Goal: Task Accomplishment & Management: Manage account settings

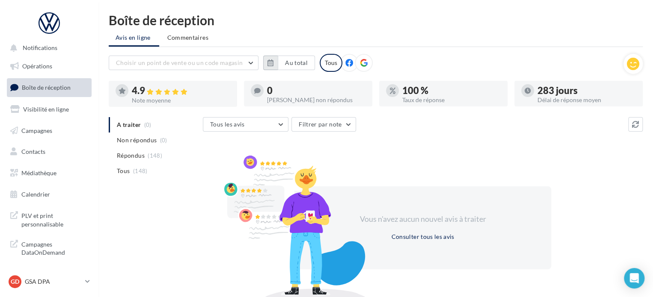
click at [268, 63] on icon "button" at bounding box center [270, 62] width 6 height 7
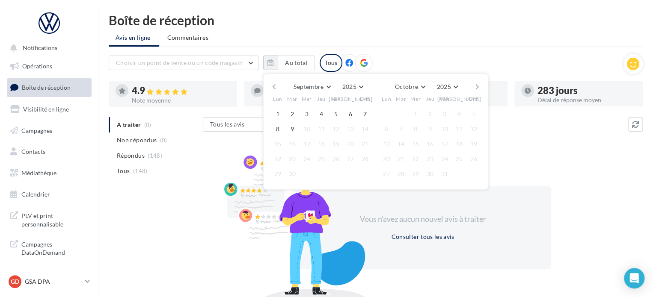
click at [274, 84] on button "button" at bounding box center [273, 87] width 7 height 12
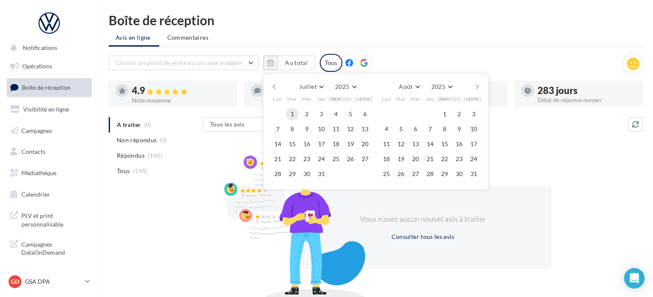
click at [291, 117] on button "1" at bounding box center [292, 114] width 13 height 13
click at [478, 85] on button "button" at bounding box center [477, 87] width 7 height 12
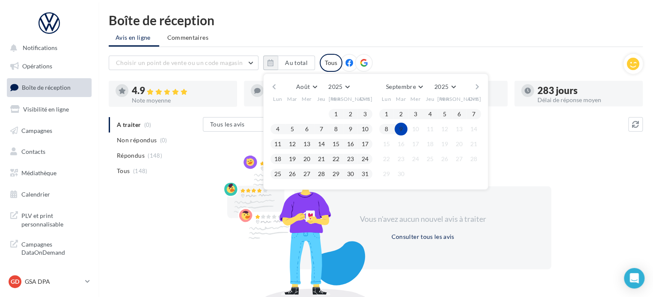
click at [402, 127] on button "9" at bounding box center [401, 129] width 13 height 13
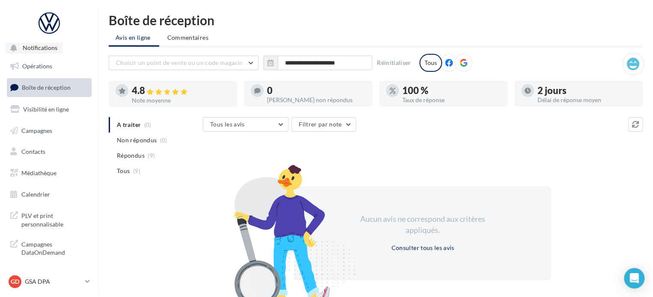
click at [30, 49] on span "Notifications" at bounding box center [40, 48] width 35 height 7
click at [53, 114] on link "Visibilité en ligne" at bounding box center [49, 110] width 88 height 18
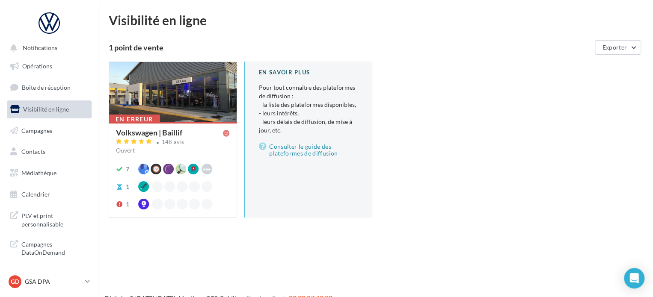
click at [204, 101] on div at bounding box center [173, 92] width 128 height 61
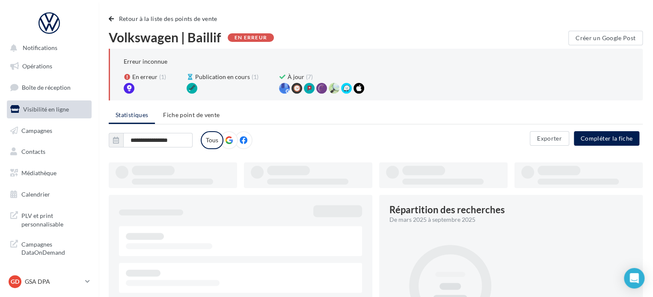
type input "**********"
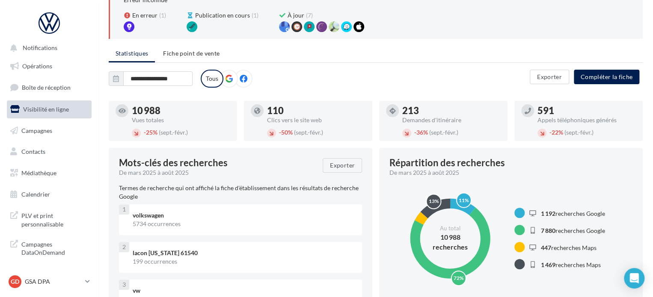
scroll to position [61, 0]
click at [210, 55] on span "Fiche point de vente" at bounding box center [191, 53] width 56 height 7
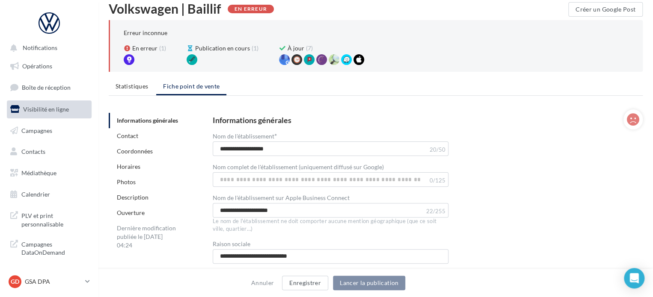
scroll to position [28, 0]
click at [131, 58] on div at bounding box center [129, 60] width 11 height 11
click at [628, 120] on icon at bounding box center [633, 120] width 12 height 13
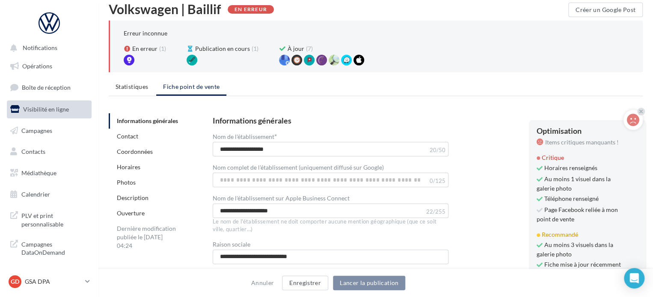
click at [510, 115] on div "**********" at bounding box center [421, 252] width 444 height 285
click at [642, 111] on icon at bounding box center [640, 111] width 3 height 5
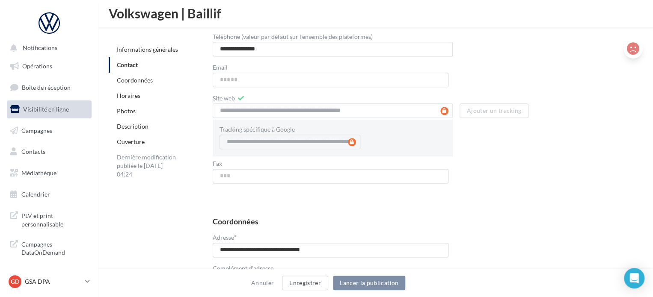
scroll to position [456, 0]
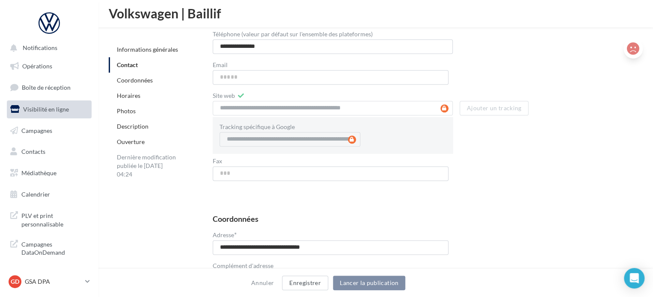
click at [237, 78] on input "Email" at bounding box center [331, 77] width 236 height 15
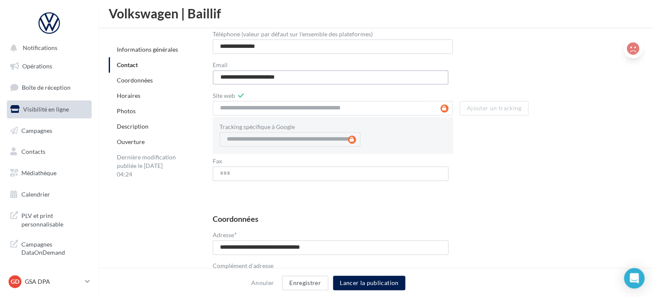
type input "**********"
click at [516, 169] on div "**********" at bounding box center [421, 101] width 416 height 174
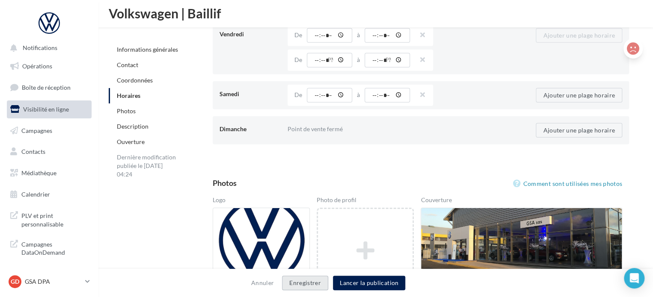
scroll to position [1249, 0]
click at [311, 285] on button "Enregistrer" at bounding box center [305, 283] width 46 height 15
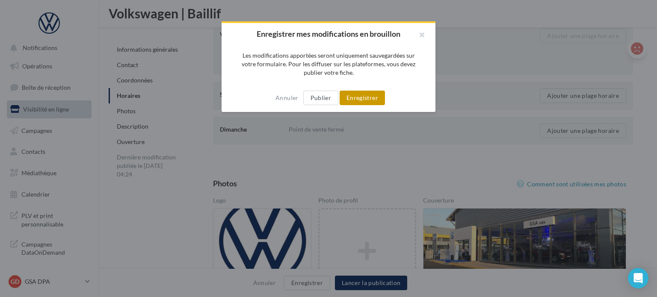
click at [370, 102] on button "Enregistrer" at bounding box center [362, 98] width 45 height 15
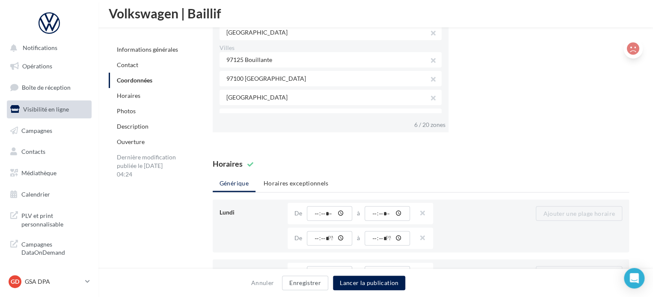
scroll to position [809, 0]
click at [234, 97] on div "80500 Trois-Rivières" at bounding box center [331, 98] width 223 height 15
click at [233, 97] on div "80500 Trois-Rivières" at bounding box center [331, 98] width 223 height 15
click at [426, 97] on button "button" at bounding box center [429, 100] width 7 height 12
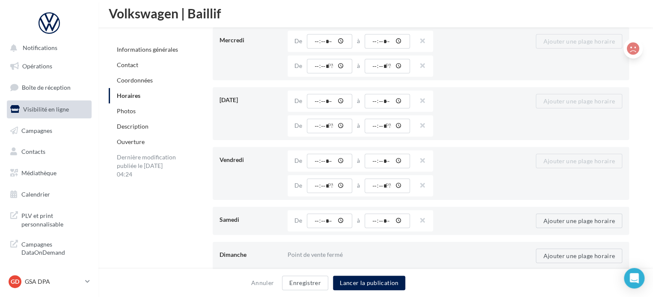
scroll to position [1119, 0]
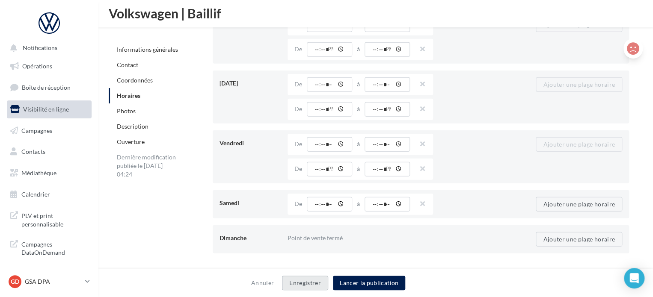
click at [306, 280] on button "Enregistrer" at bounding box center [305, 283] width 46 height 15
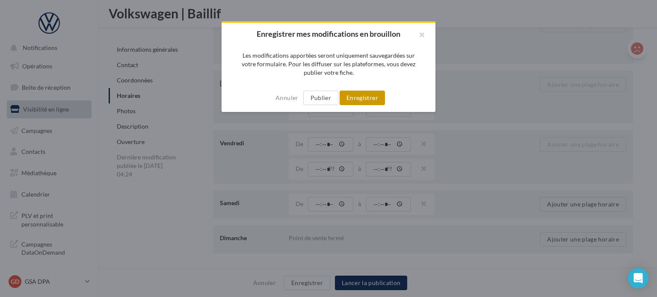
click at [354, 94] on button "Enregistrer" at bounding box center [362, 98] width 45 height 15
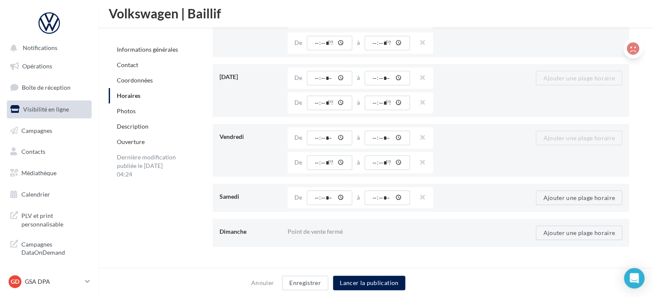
scroll to position [1126, 0]
click at [128, 109] on link "Photos" at bounding box center [126, 110] width 19 height 7
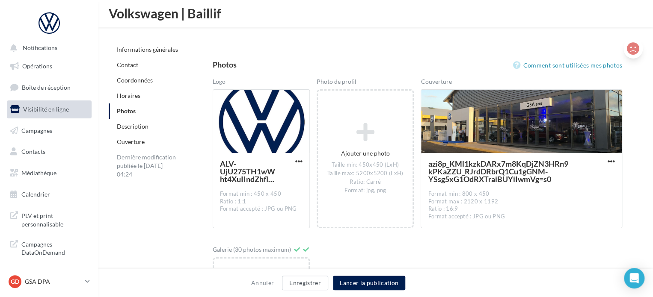
click at [135, 127] on link "Description" at bounding box center [133, 126] width 32 height 7
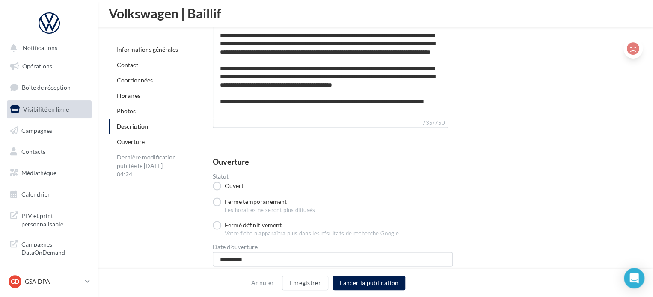
scroll to position [2336, 0]
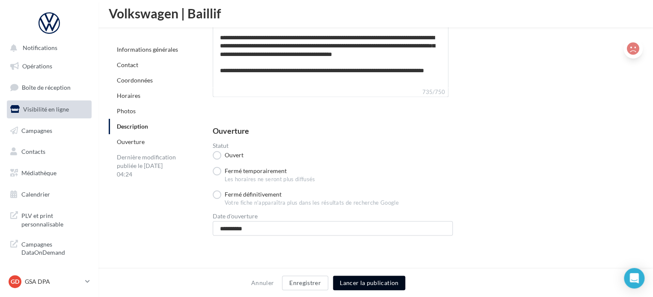
click at [378, 283] on button "Lancer la publication" at bounding box center [369, 283] width 72 height 15
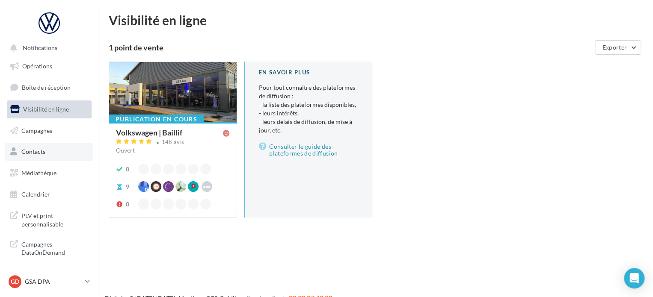
click at [38, 155] on span "Contacts" at bounding box center [33, 151] width 24 height 7
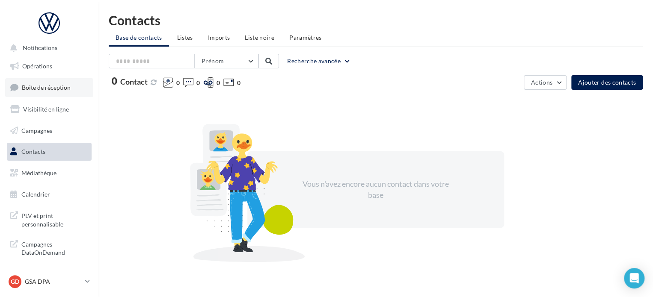
click at [51, 88] on span "Boîte de réception" at bounding box center [46, 87] width 49 height 7
